Goal: Task Accomplishment & Management: Use online tool/utility

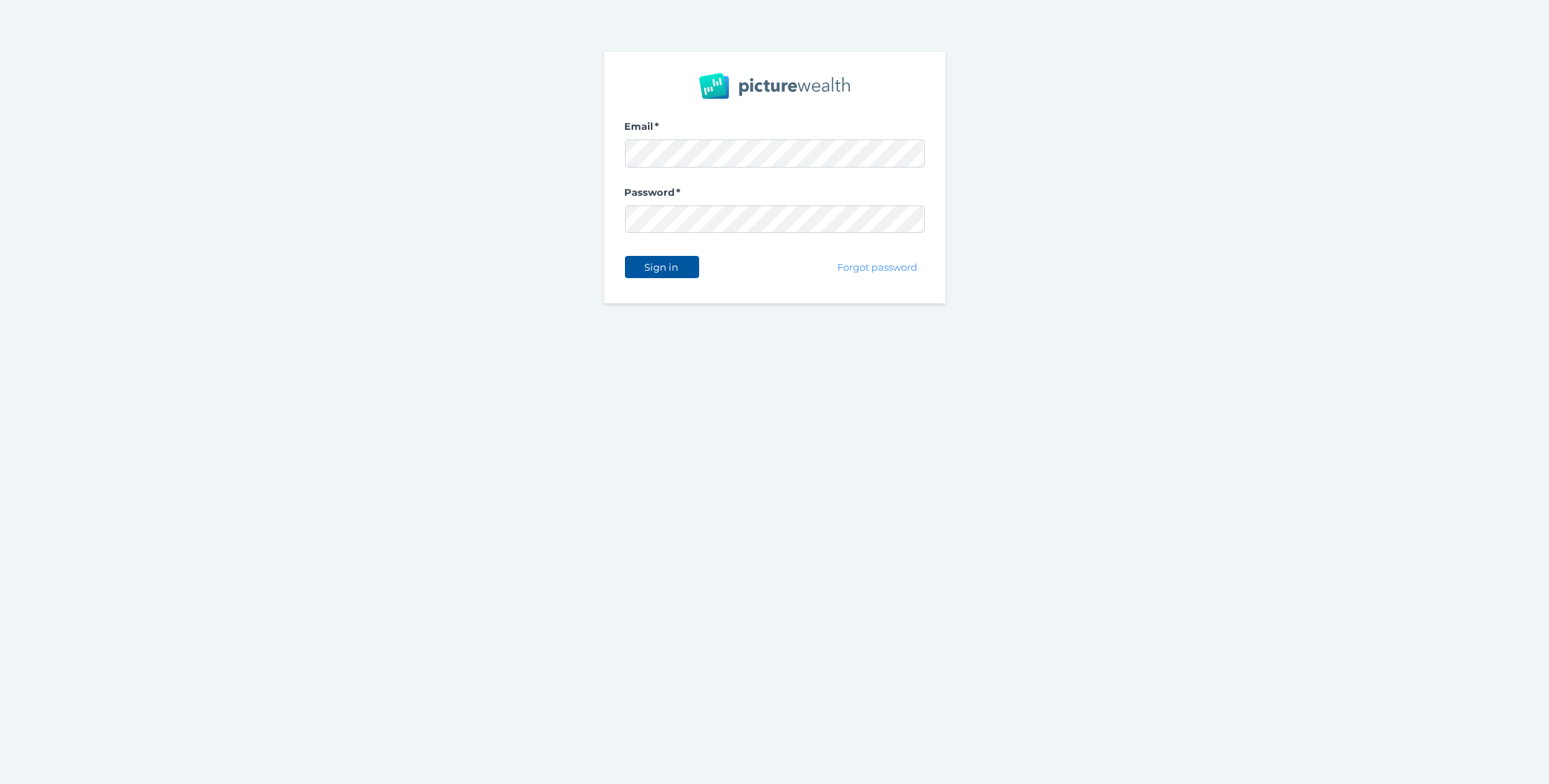
click at [676, 268] on span "Sign in" at bounding box center [661, 267] width 46 height 12
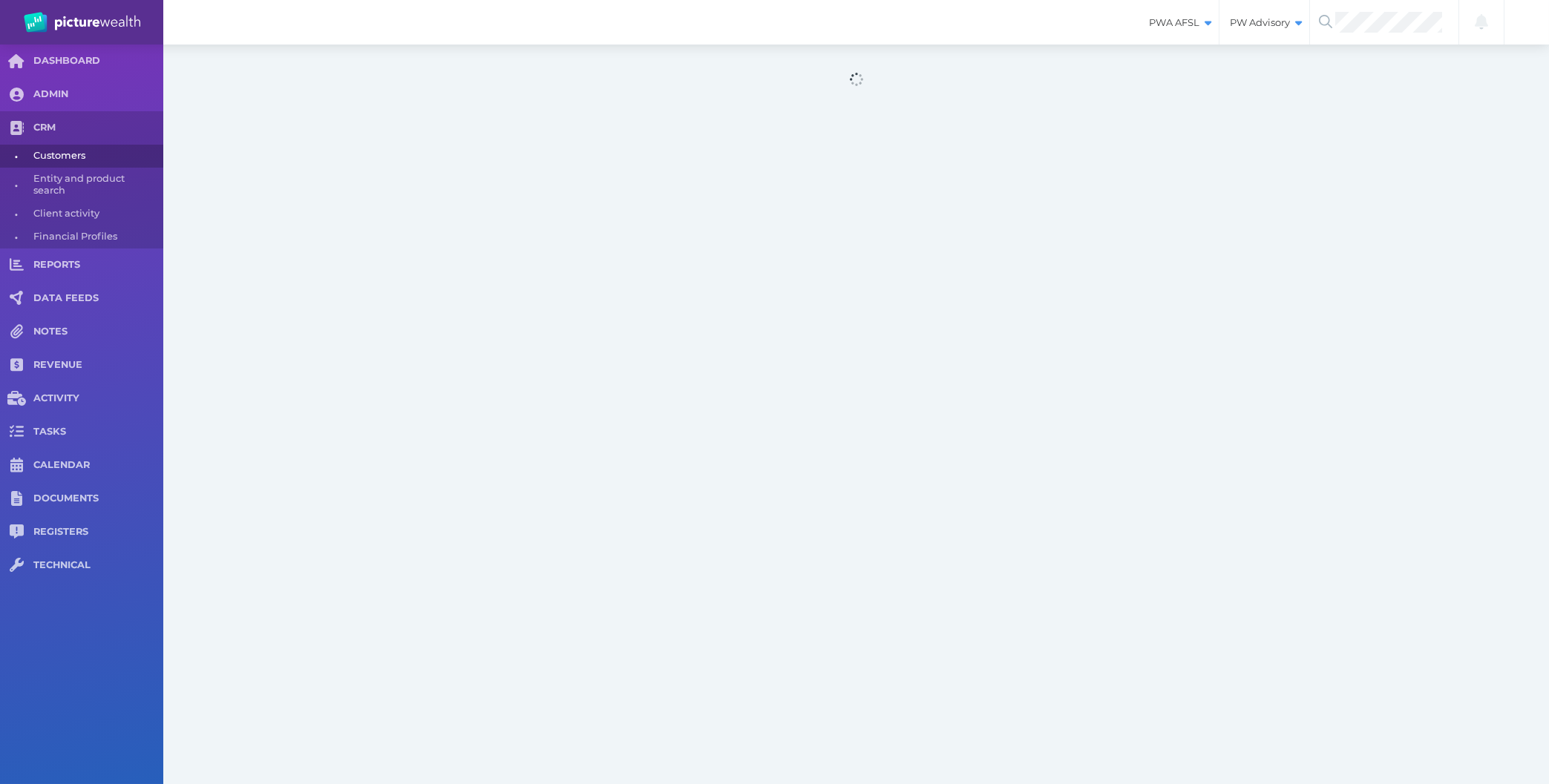
select select "25"
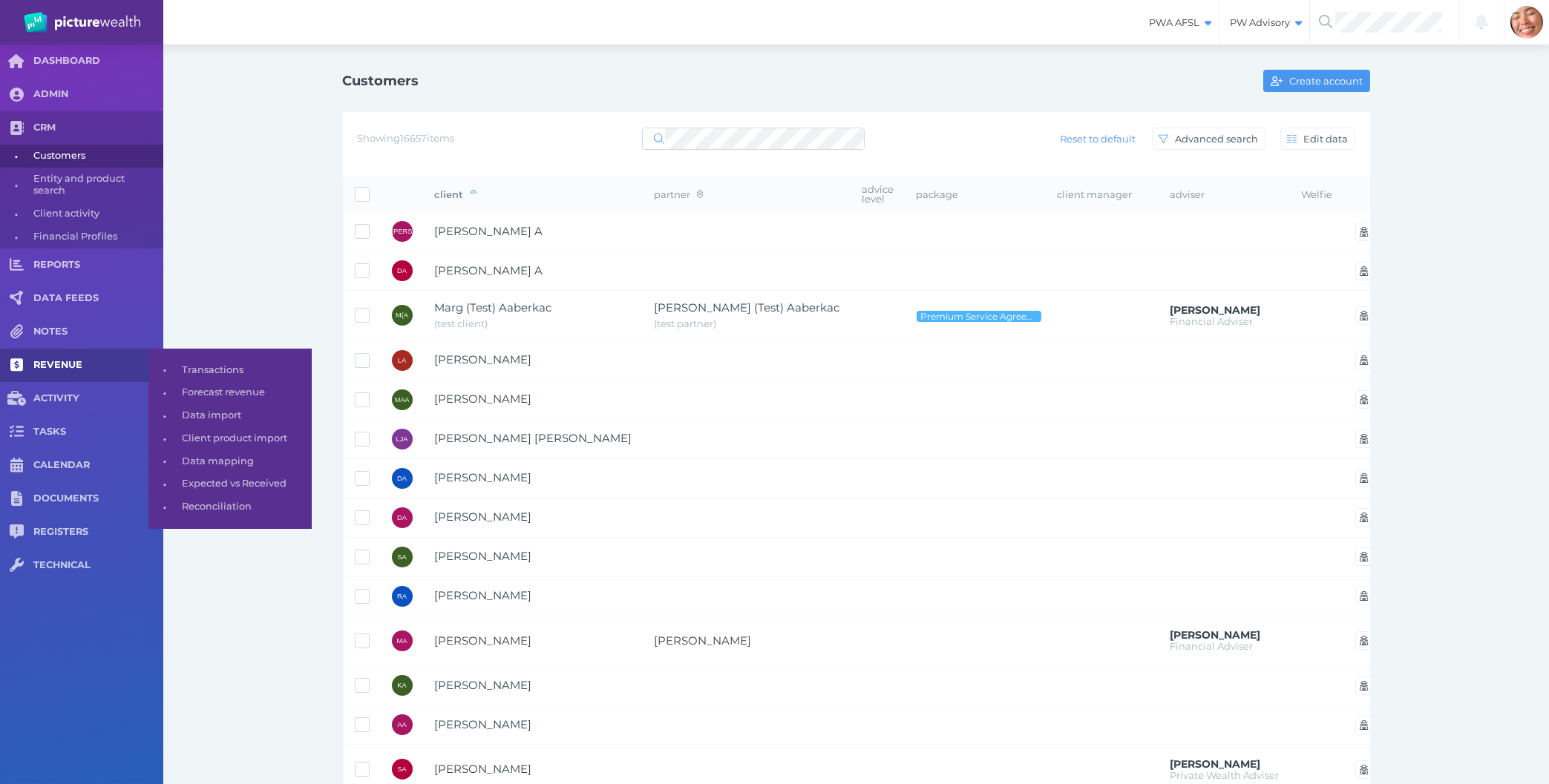
click at [84, 351] on link "REVENUE" at bounding box center [82, 365] width 163 height 34
select select "25"
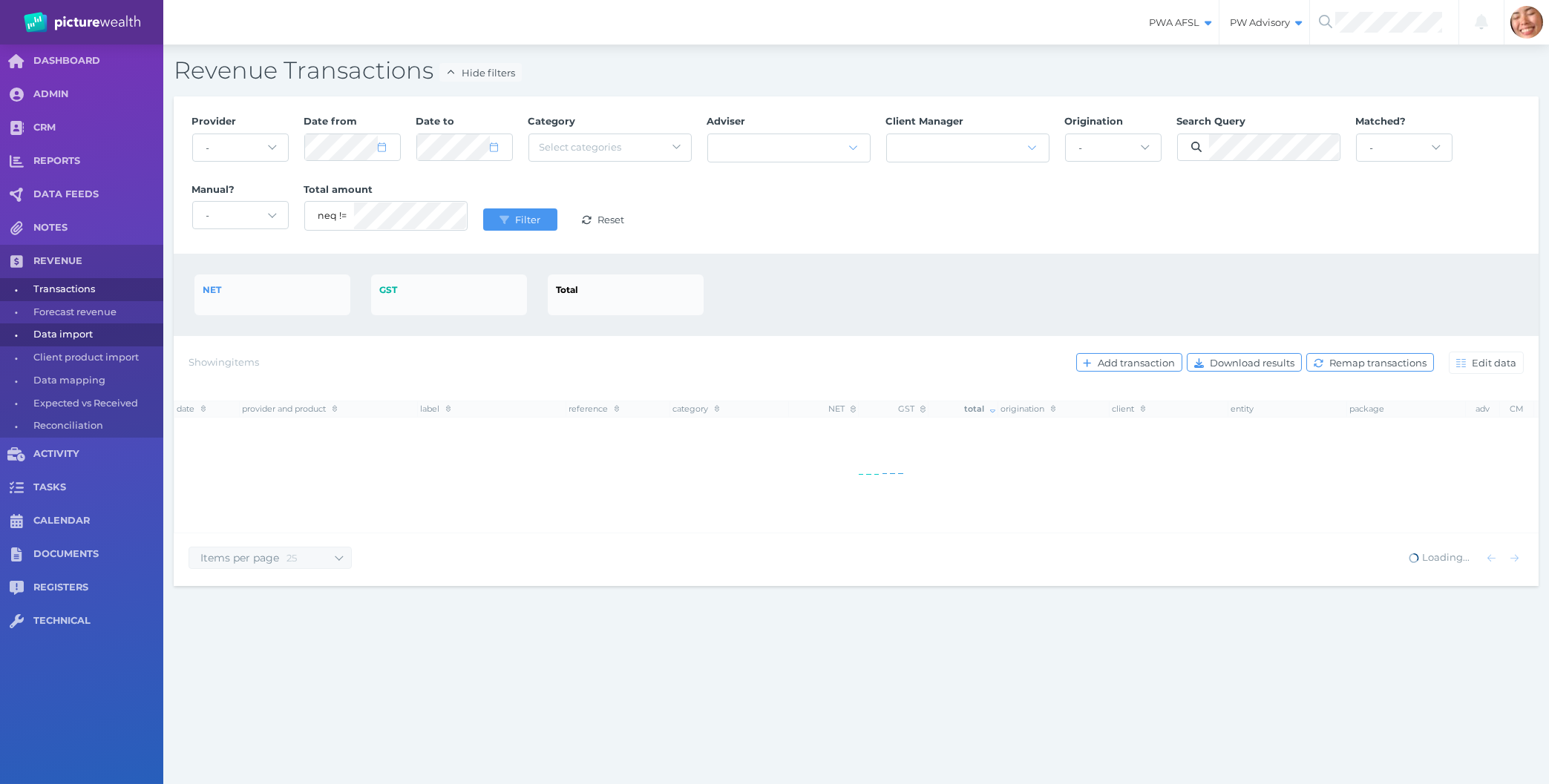
click at [67, 338] on span "Data import" at bounding box center [95, 334] width 125 height 23
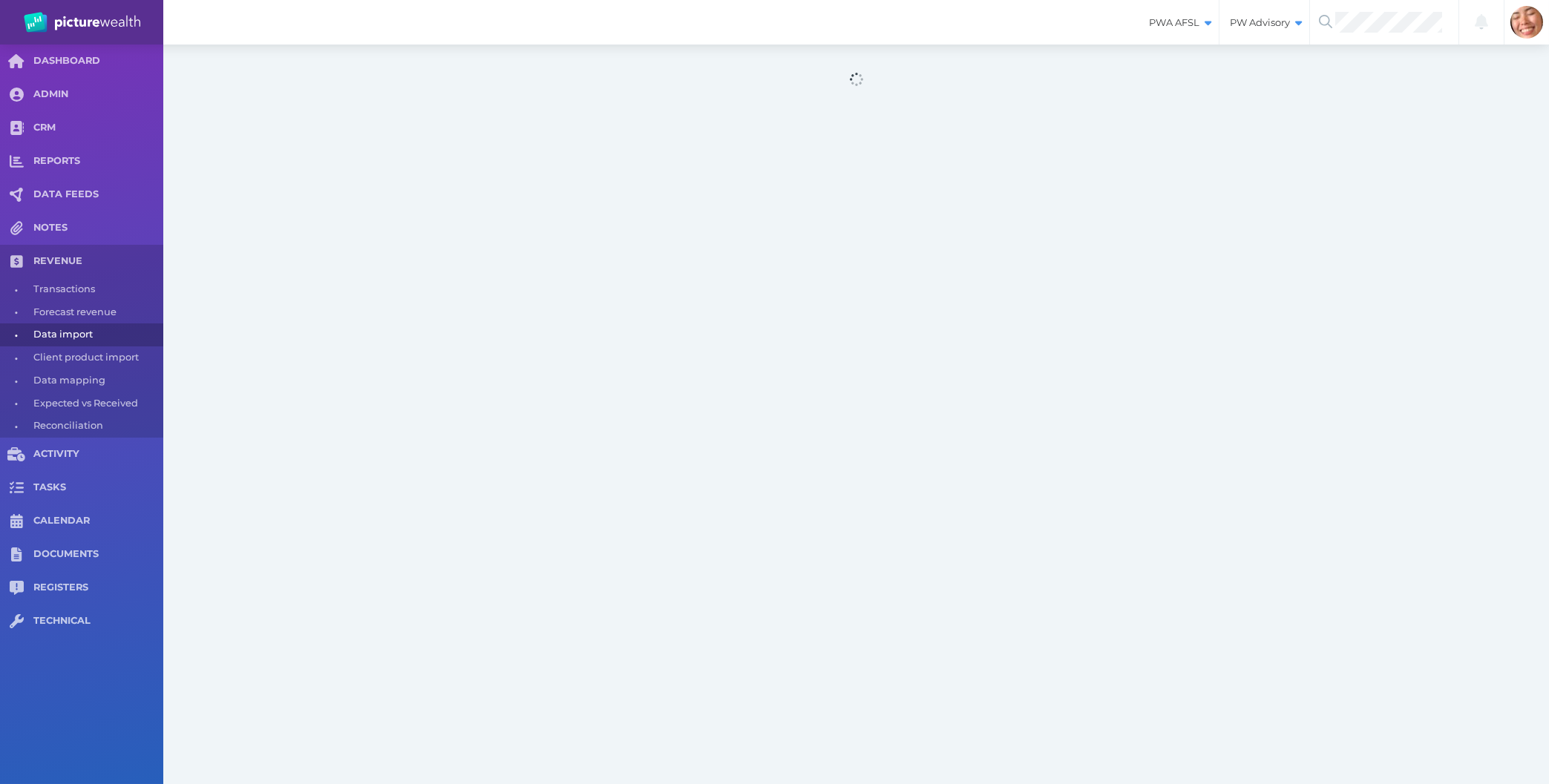
select select "25"
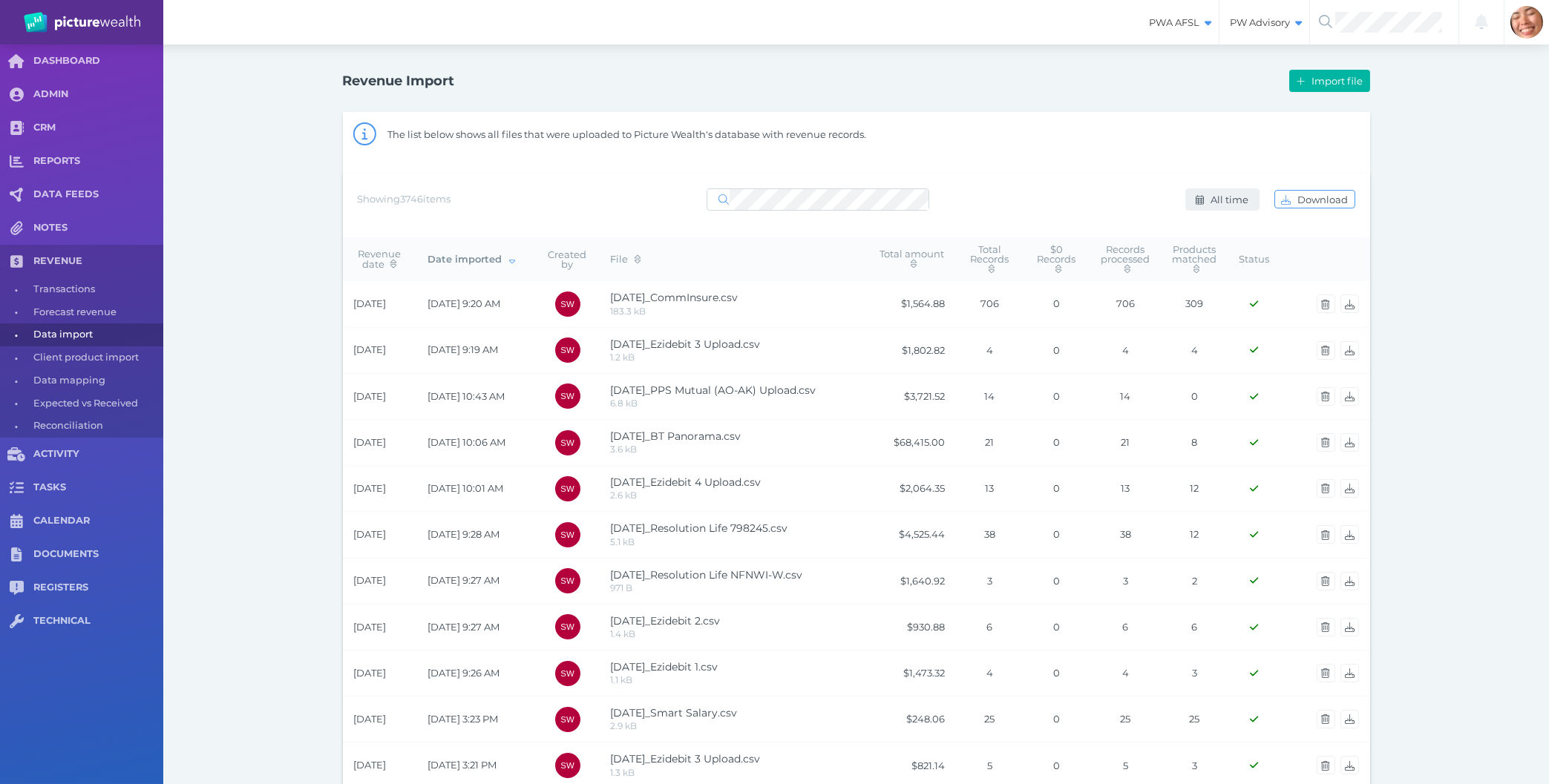
click at [1199, 202] on icon "button" at bounding box center [1199, 199] width 8 height 9
select select "ALL_TIME"
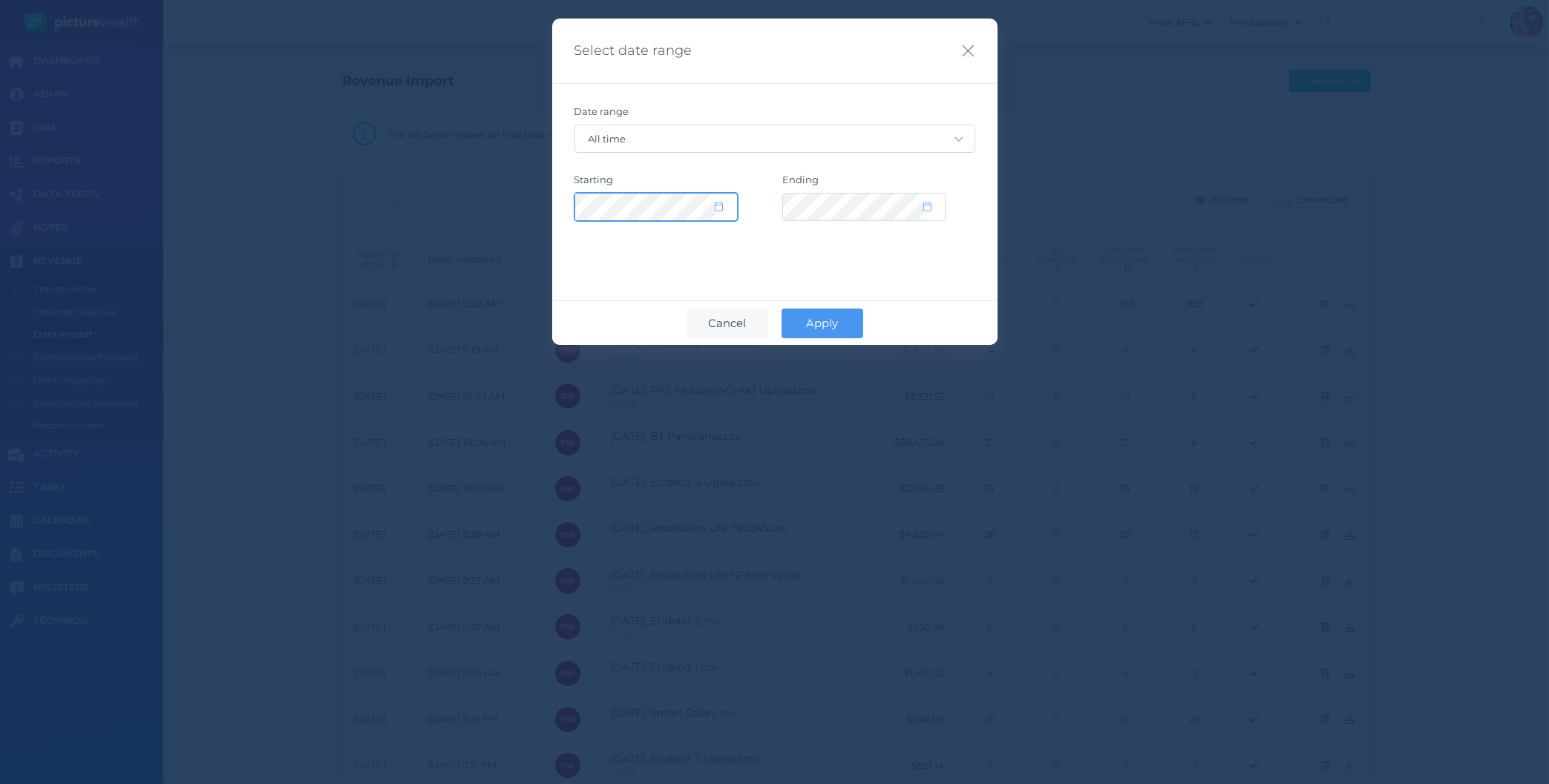
select select "2015"
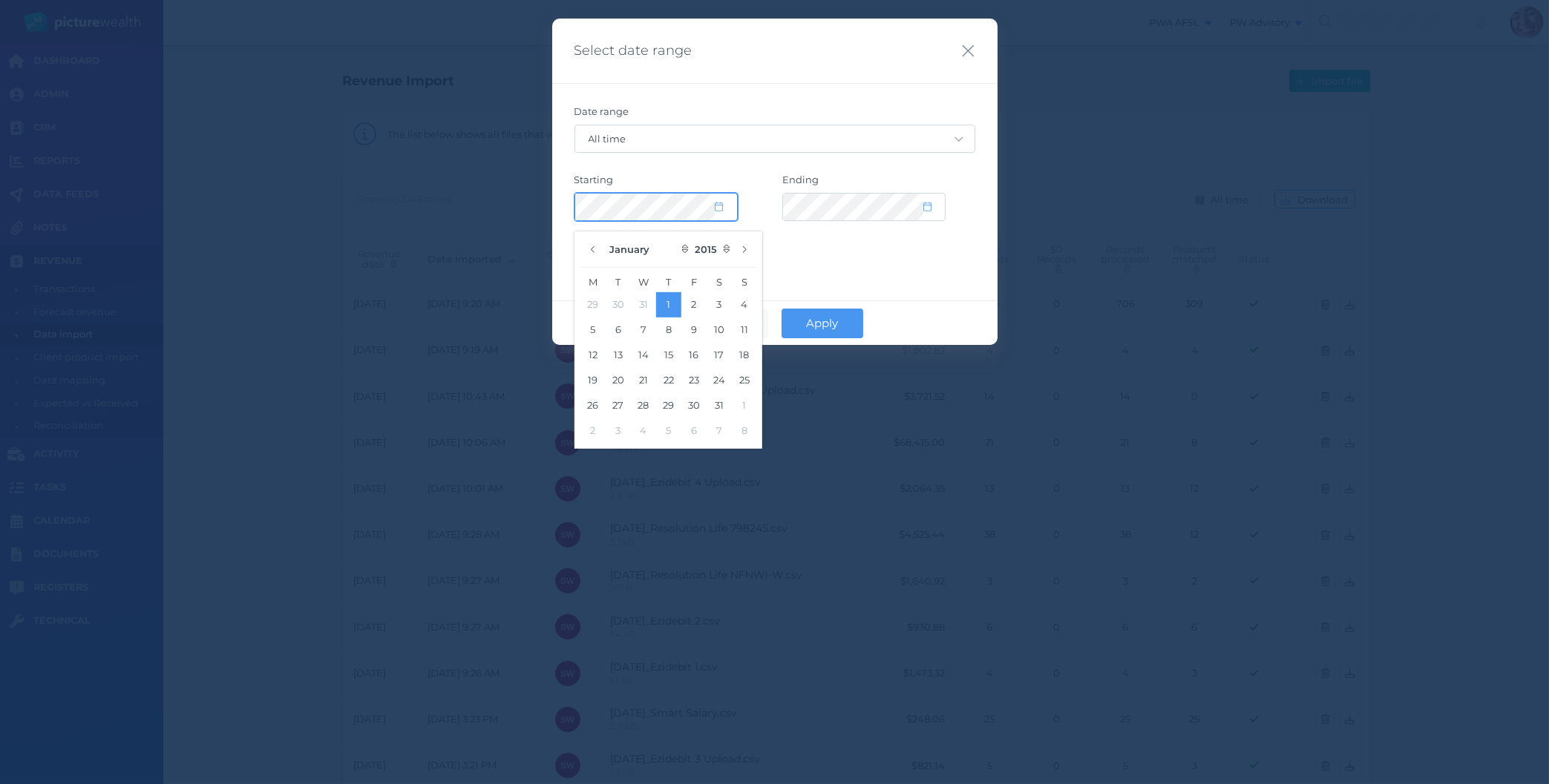
select select "CUSTOM"
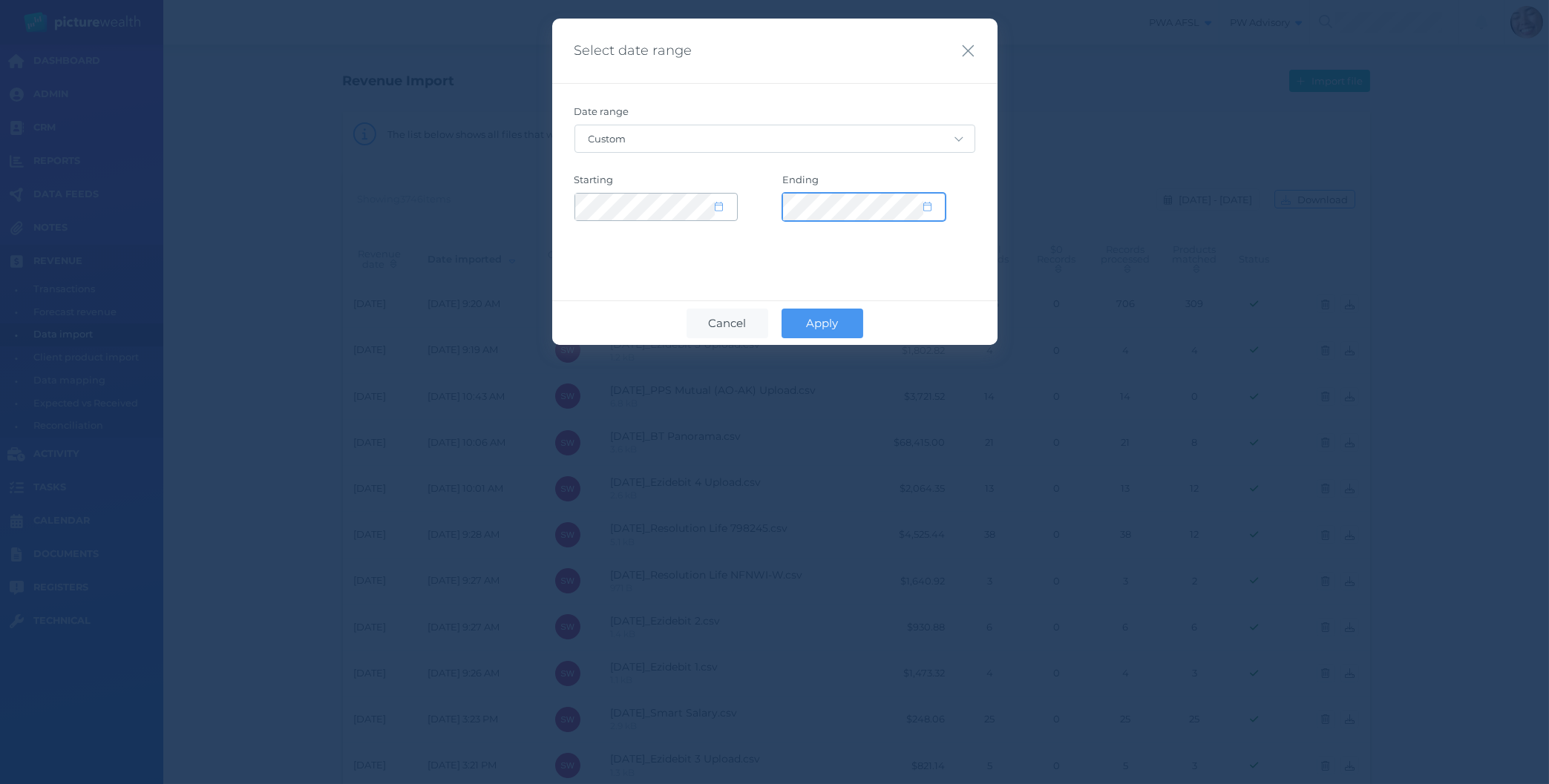
select select "2035"
click at [807, 315] on button "Apply" at bounding box center [822, 323] width 82 height 30
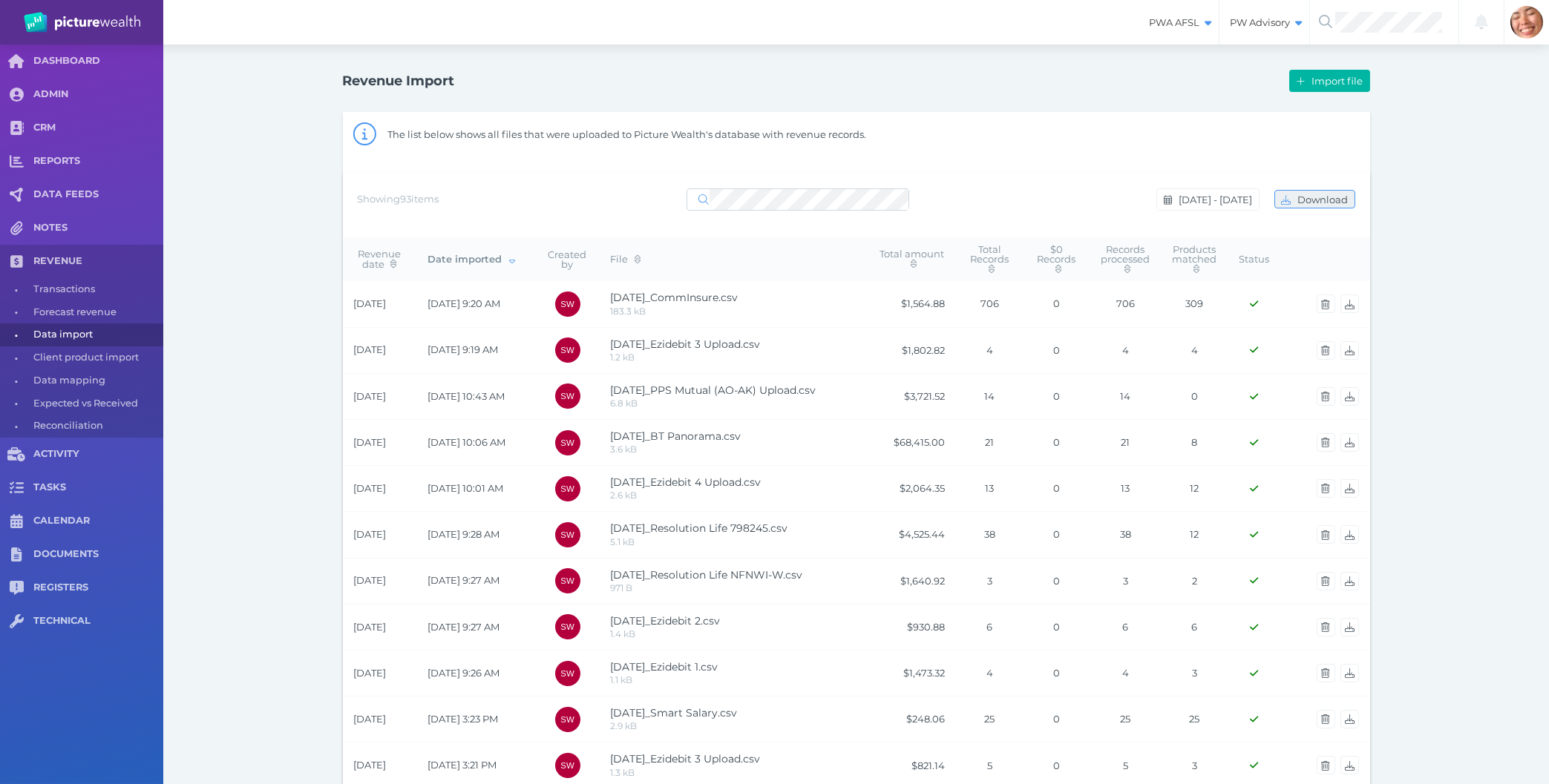
click at [1324, 198] on span "Download" at bounding box center [1325, 199] width 60 height 12
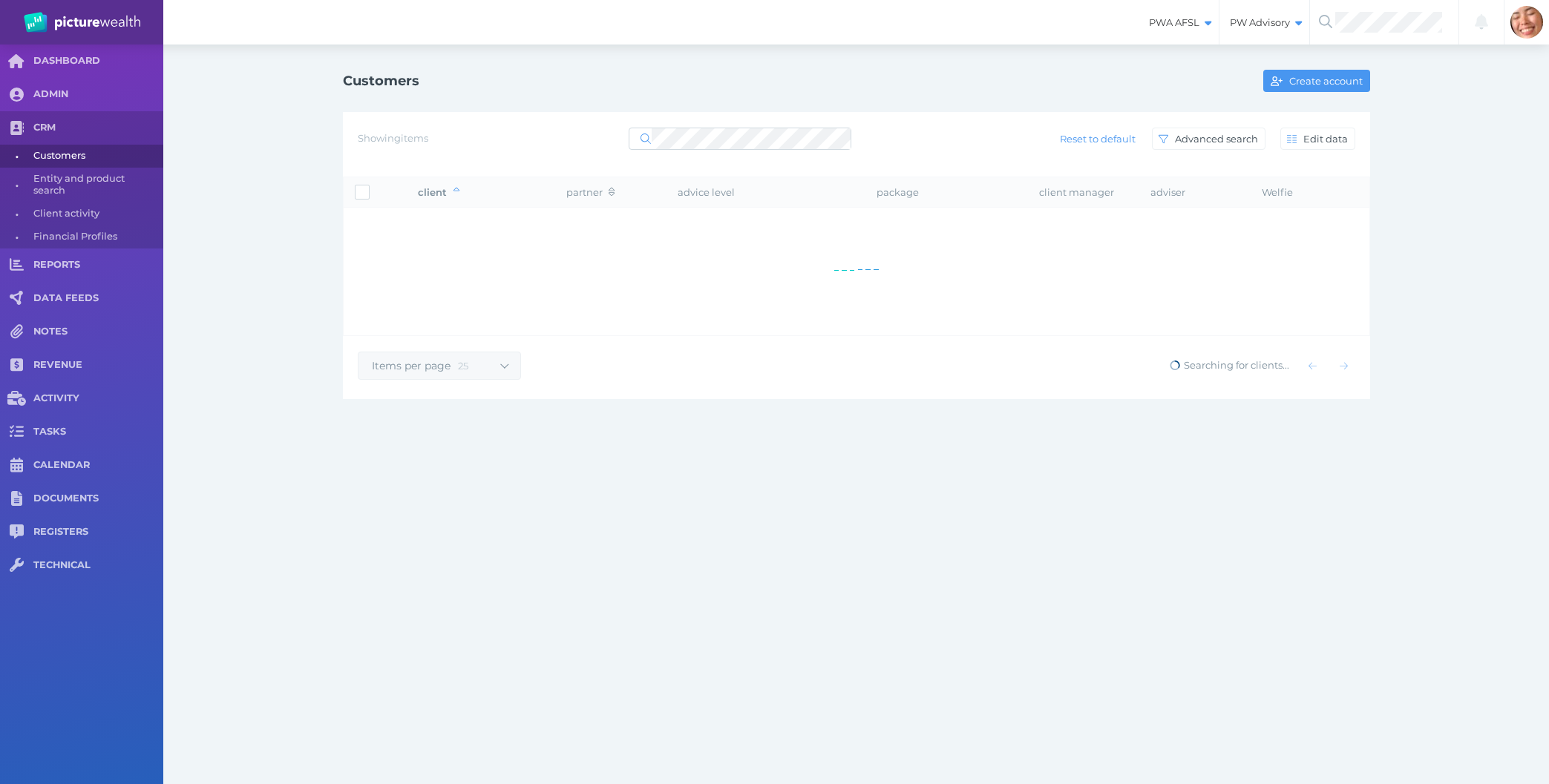
select select "25"
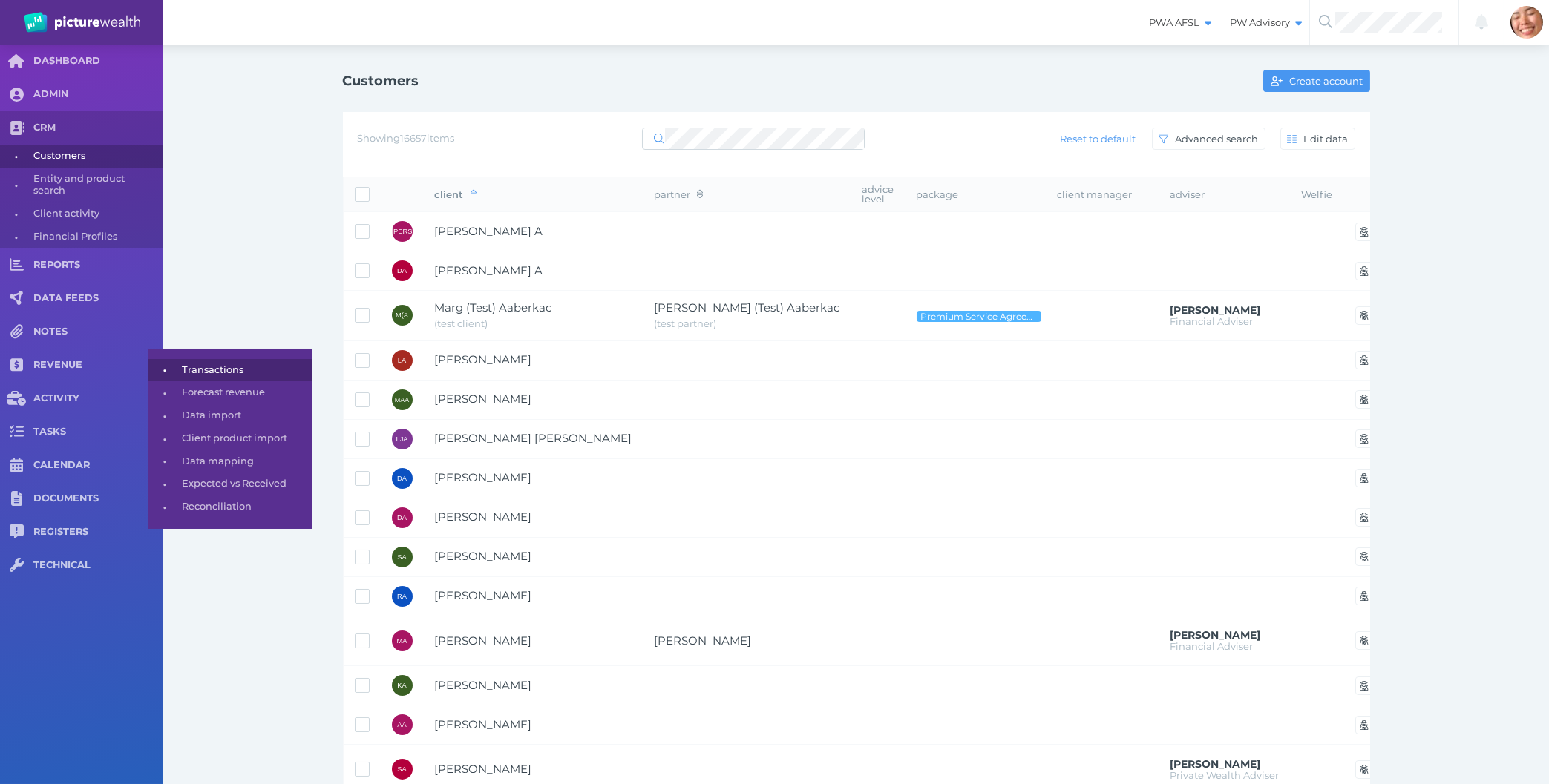
click at [162, 369] on span "•" at bounding box center [165, 370] width 34 height 19
select select "25"
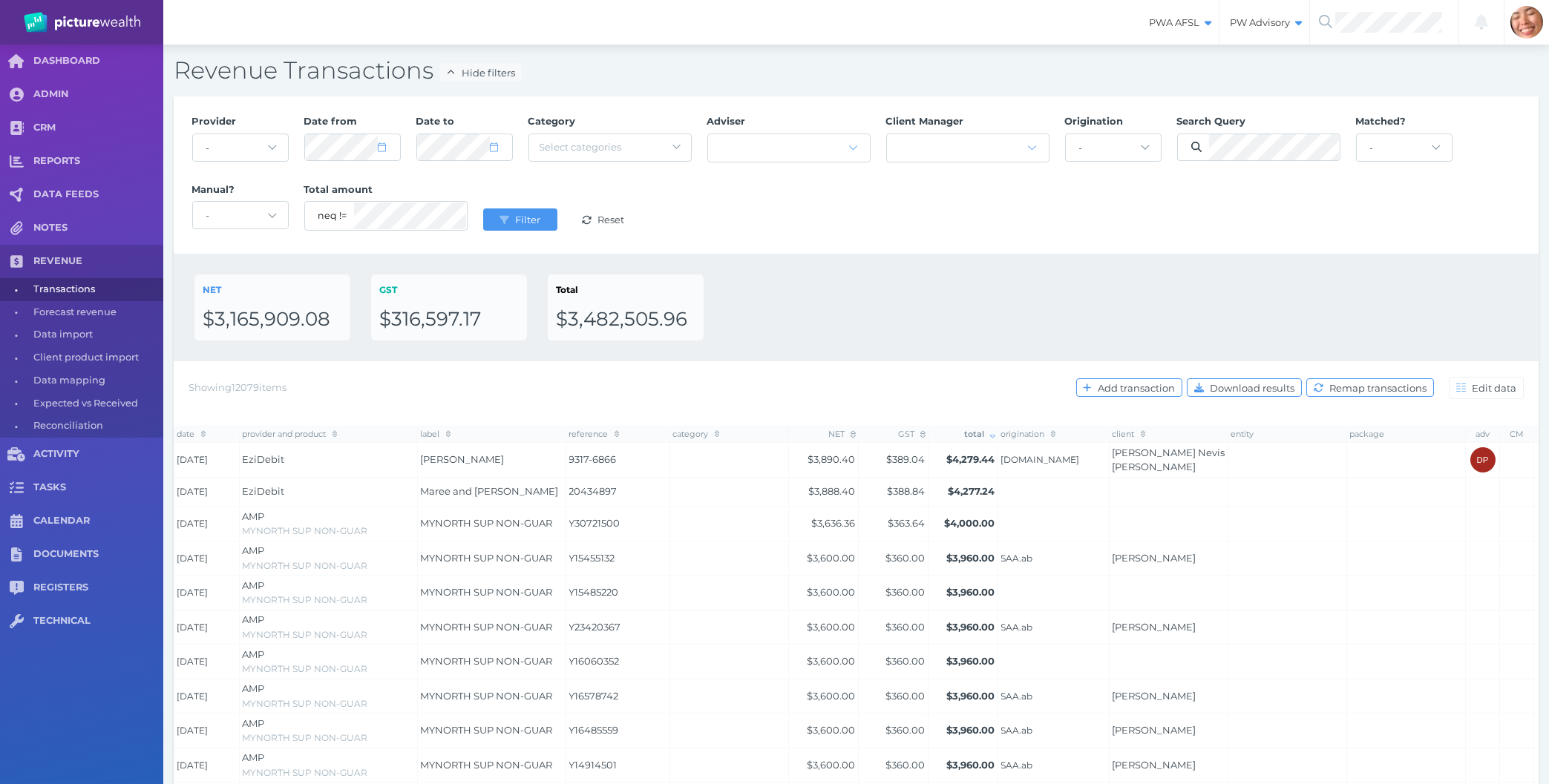
click at [796, 227] on div "Provider - Acuity Fee Revenue Acuity Trustee Advocate Private Wealth Pty Ltd AI…" at bounding box center [856, 175] width 1344 height 137
select select "7"
select select "2025"
click at [272, 139] on div "Provider - Acuity Fee Revenue Acuity Trustee Advocate Private Wealth Pty Ltd AI…" at bounding box center [856, 175] width 1344 height 137
click at [761, 246] on div "Provider - Acuity Fee Revenue Acuity Trustee Advocate Private Wealth Pty Ltd AI…" at bounding box center [856, 175] width 1365 height 157
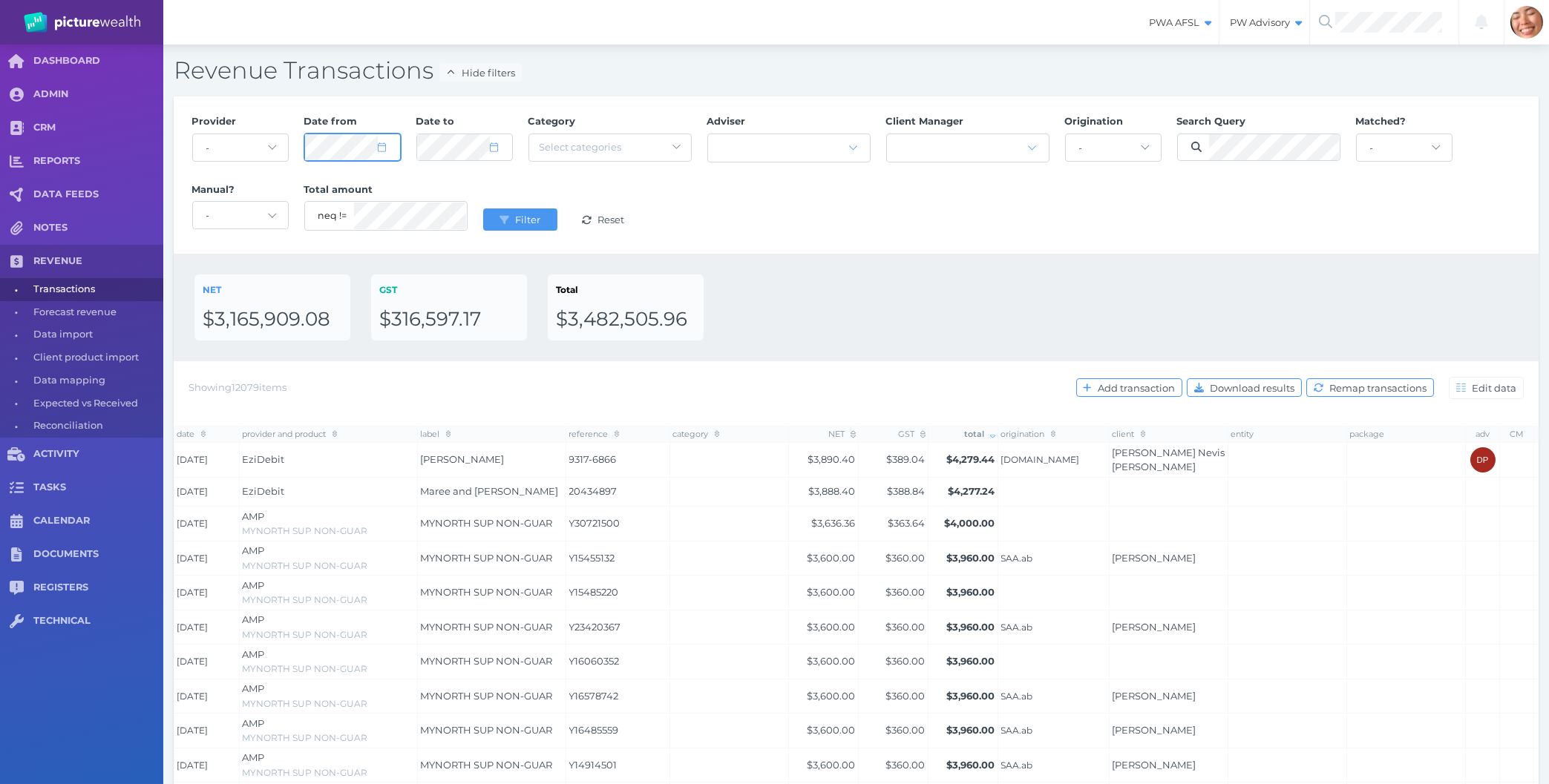
select select "7"
select select "2025"
click at [251, 128] on div "Provider - Acuity Fee Revenue Acuity Trustee Advocate Private Wealth Pty Ltd AI…" at bounding box center [856, 175] width 1344 height 137
click at [879, 301] on div "NET $3,165,909.08 GST $316,597.17 Total $3,482,505.96" at bounding box center [856, 307] width 1324 height 66
select select "7"
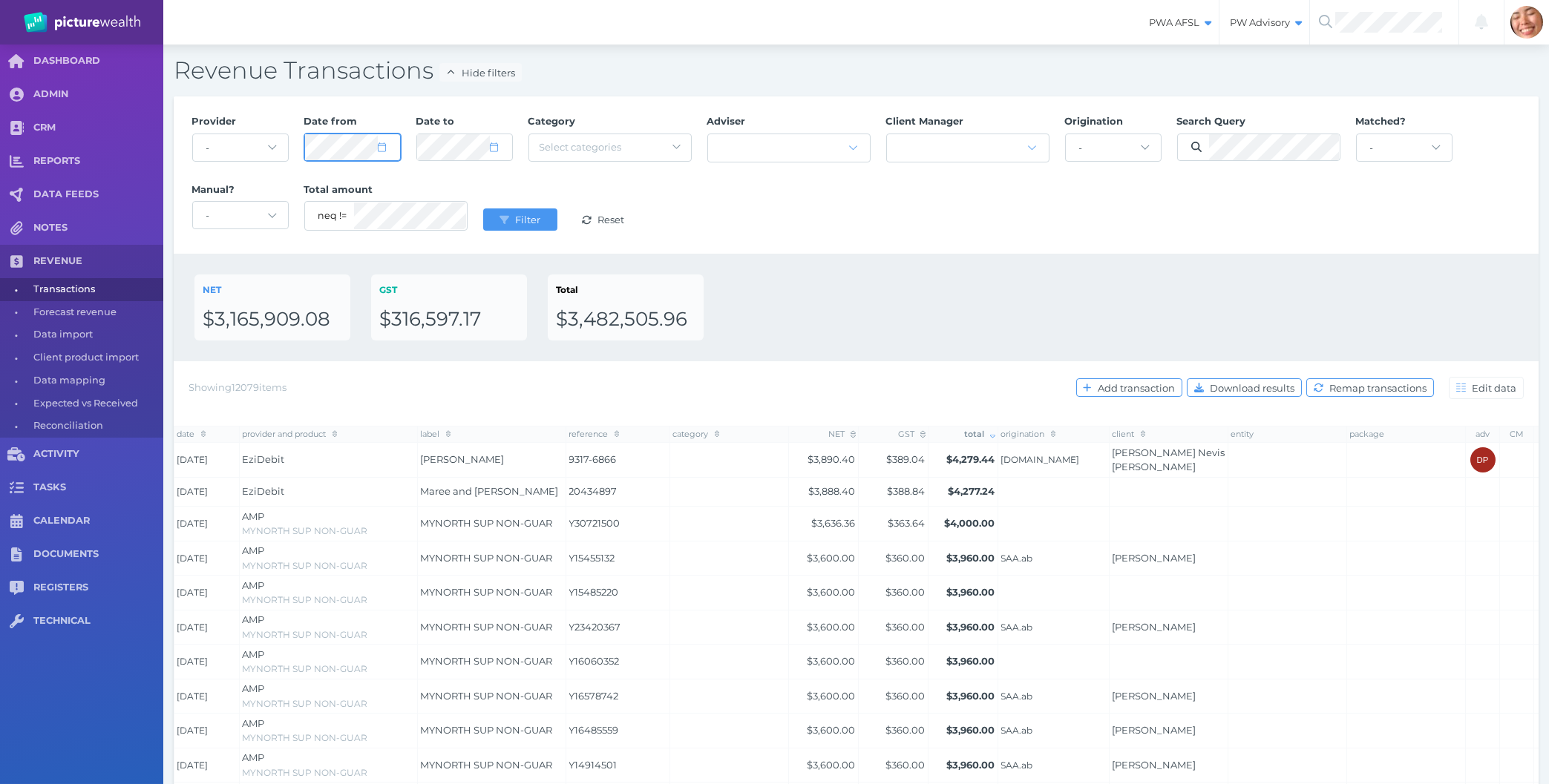
select select "2025"
click at [857, 270] on div "NET $3,165,909.08 GST $316,597.17 Total $3,482,505.96" at bounding box center [856, 307] width 1365 height 107
select select "7"
select select "2025"
select select "7"
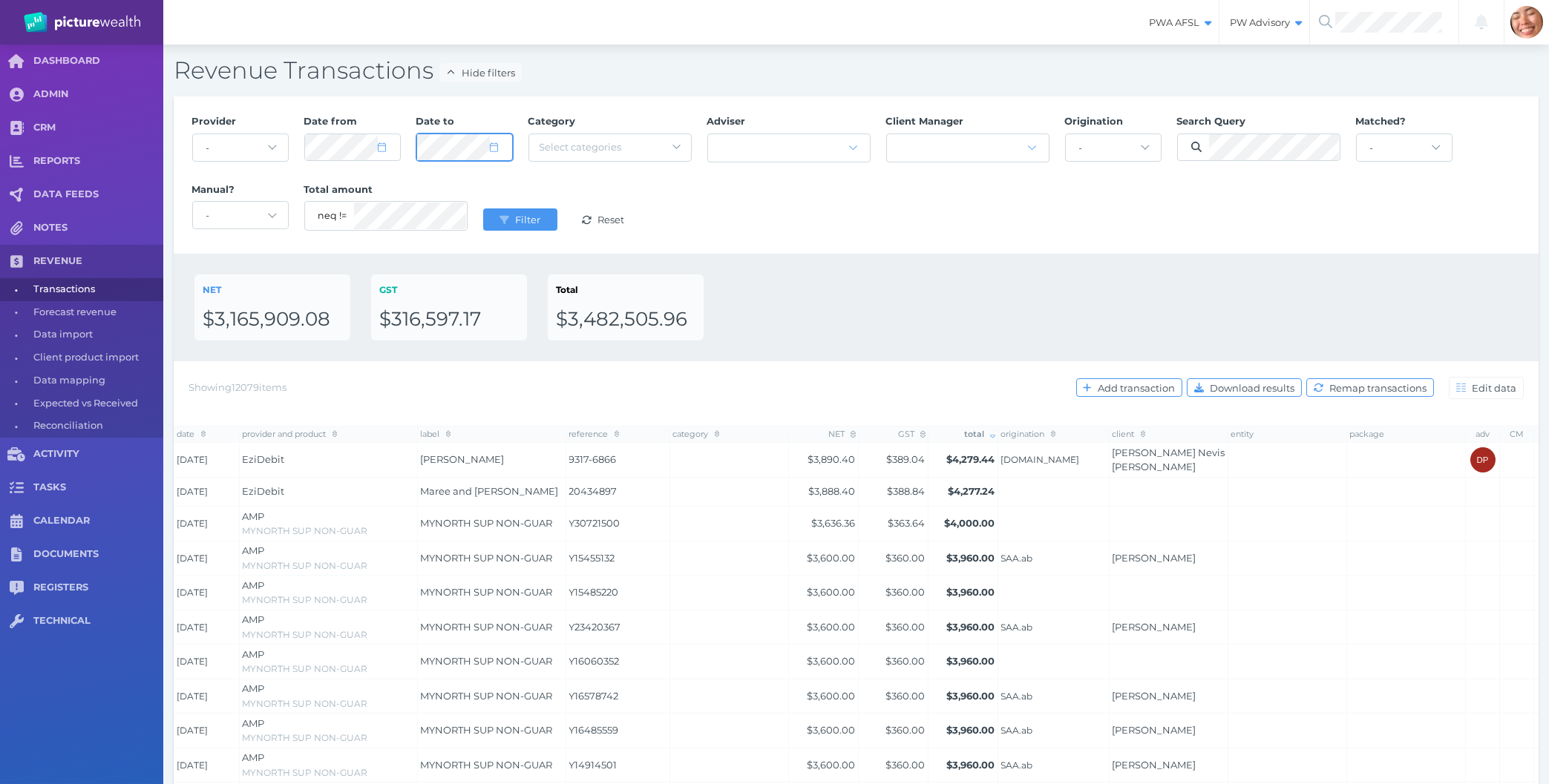
select select "2025"
click at [483, 208] on button "Filter" at bounding box center [520, 219] width 74 height 22
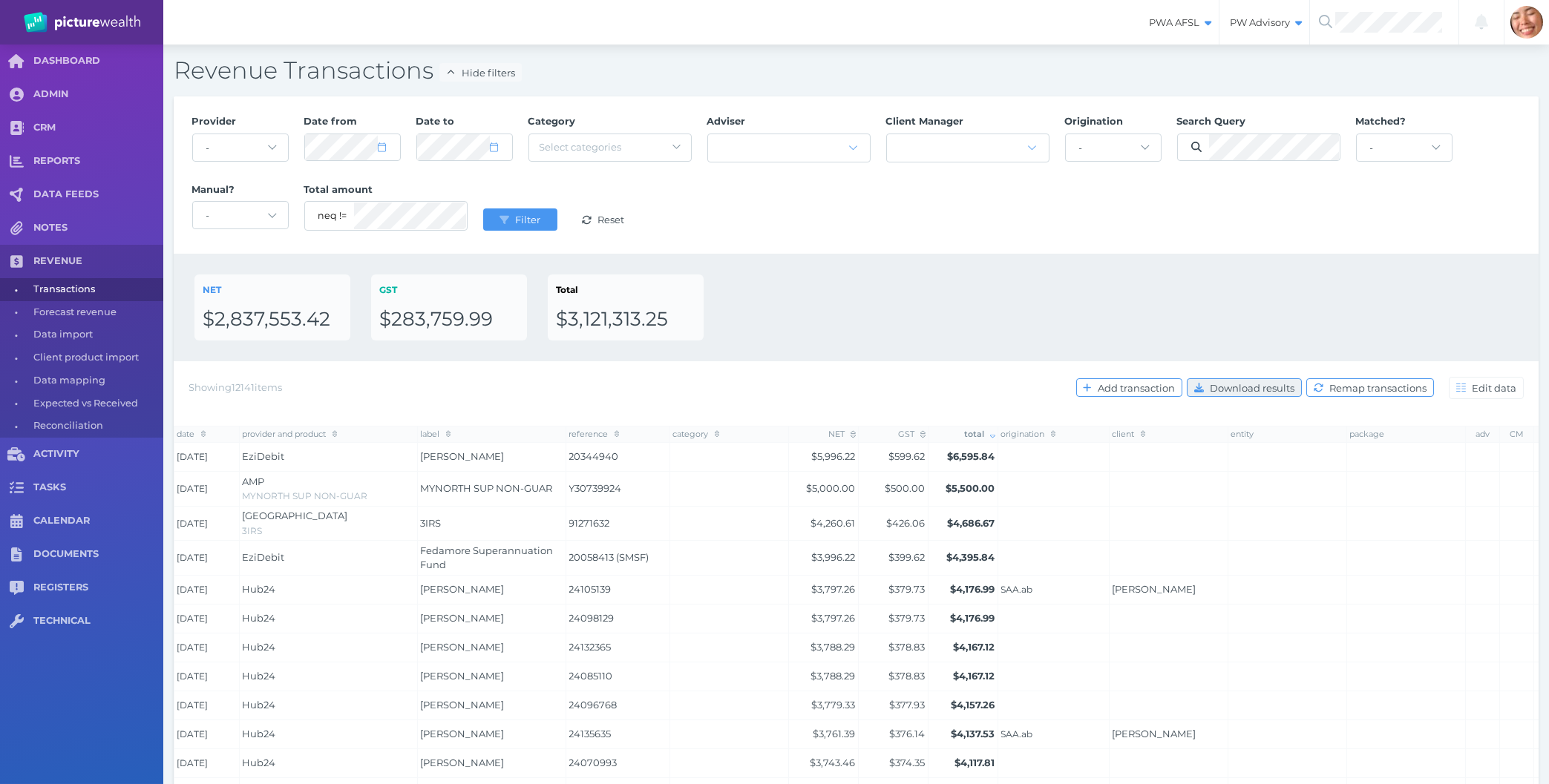
click at [1245, 385] on span "Download results" at bounding box center [1254, 388] width 95 height 12
click at [705, 306] on div "NET $2,837,553.42 GST $283,759.99 Total $3,121,313.25" at bounding box center [856, 307] width 1324 height 66
